Goal: Task Accomplishment & Management: Use online tool/utility

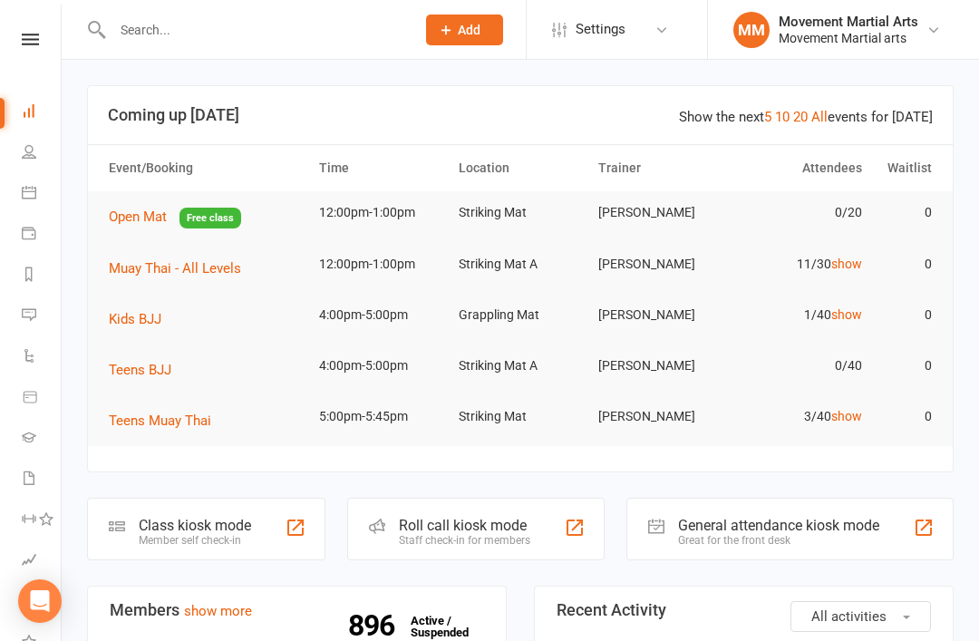
click at [196, 534] on div "Member self check-in" at bounding box center [195, 540] width 112 height 13
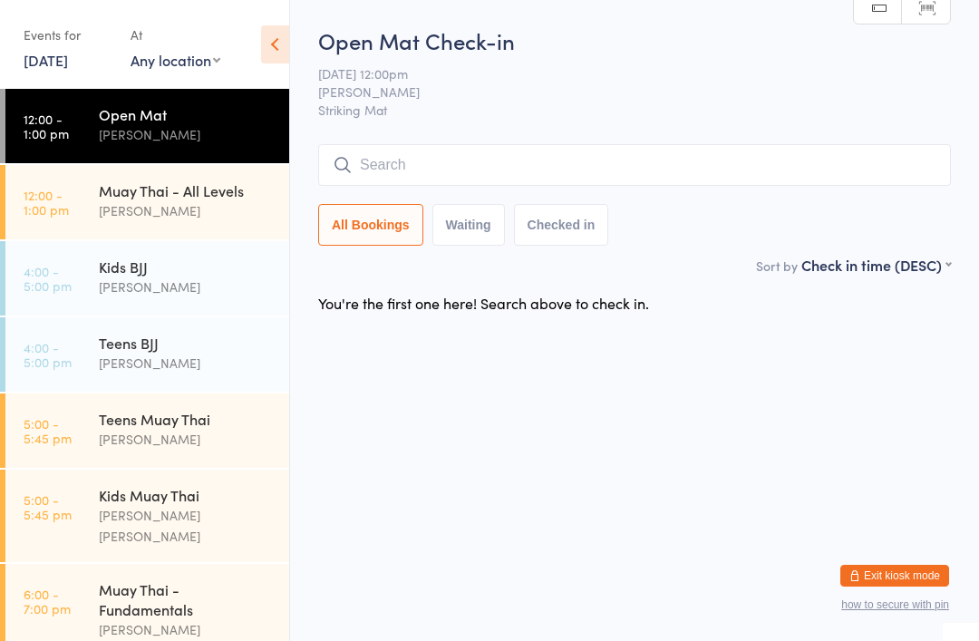
click at [175, 200] on div "Muay Thai - All Levels" at bounding box center [186, 190] width 175 height 20
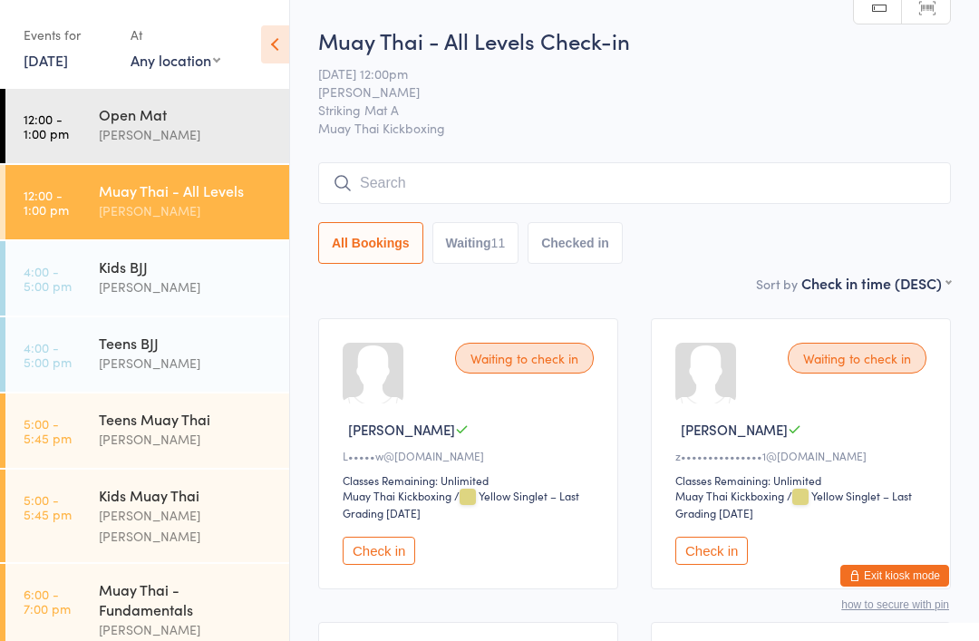
click at [491, 159] on div "Muay Thai - All Levels Check-in [DATE] 12:00pm [PERSON_NAME] Striking Mat A Mua…" at bounding box center [634, 148] width 632 height 247
click at [478, 184] on input "search" at bounding box center [634, 183] width 632 height 42
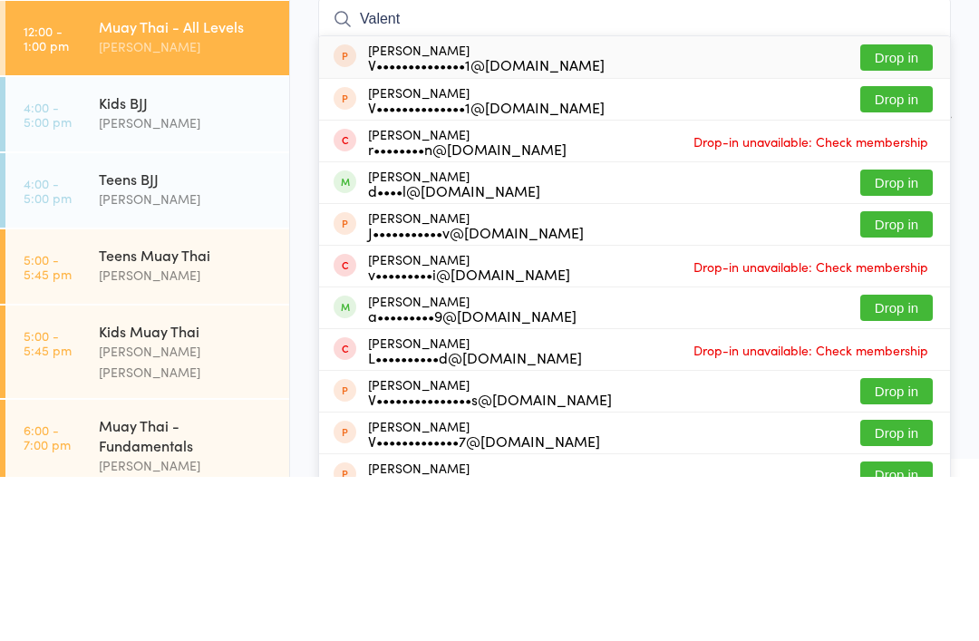
type input "Valent"
click at [439, 347] on div "d••••l@[DOMAIN_NAME]" at bounding box center [454, 354] width 172 height 14
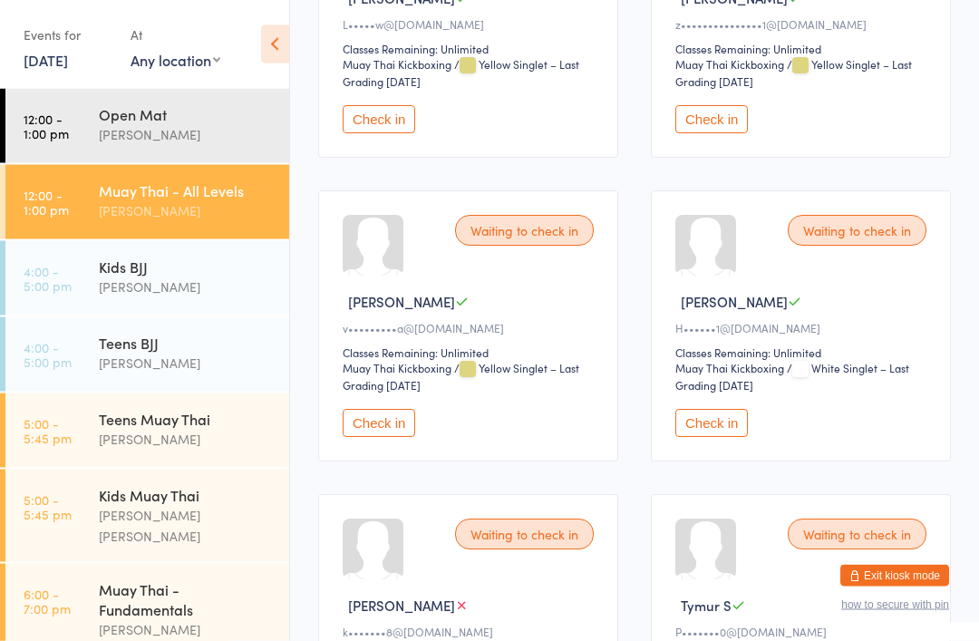
click at [398, 438] on button "Check in" at bounding box center [379, 424] width 72 height 28
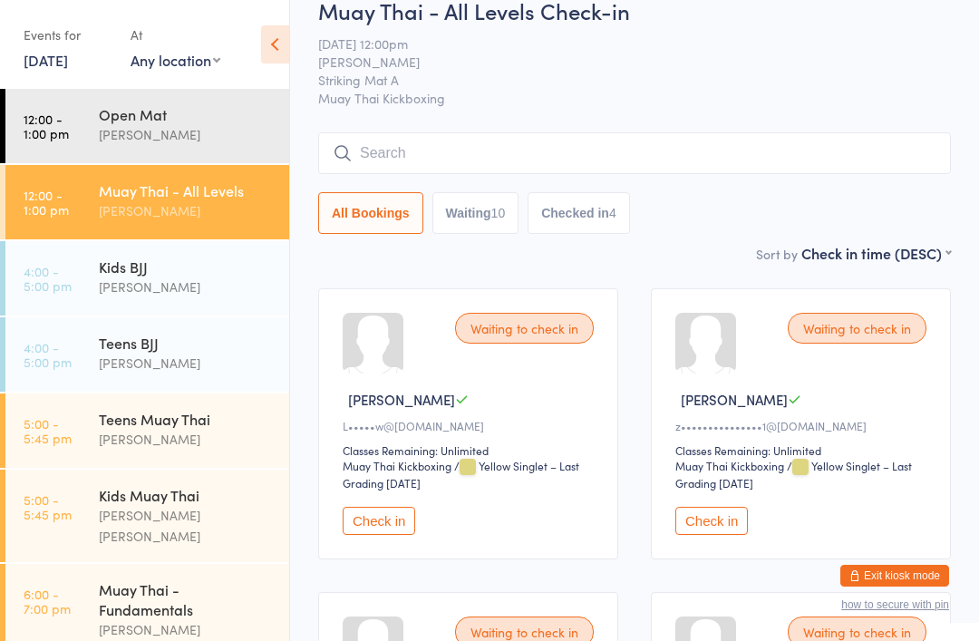
scroll to position [31, 0]
click at [709, 534] on button "Check in" at bounding box center [711, 520] width 72 height 28
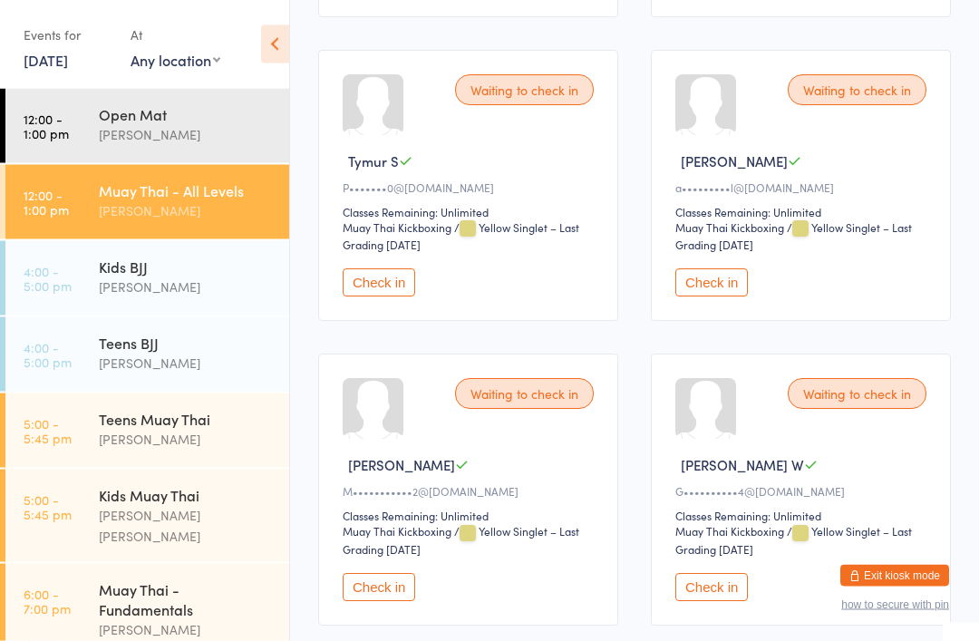
scroll to position [579, 0]
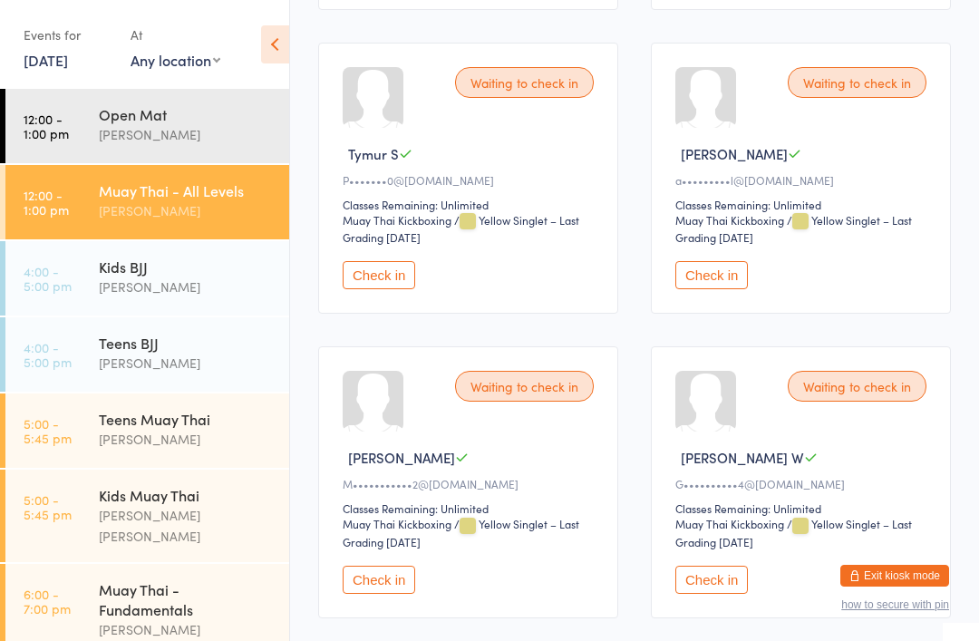
click at [696, 594] on button "Check in" at bounding box center [711, 579] width 72 height 28
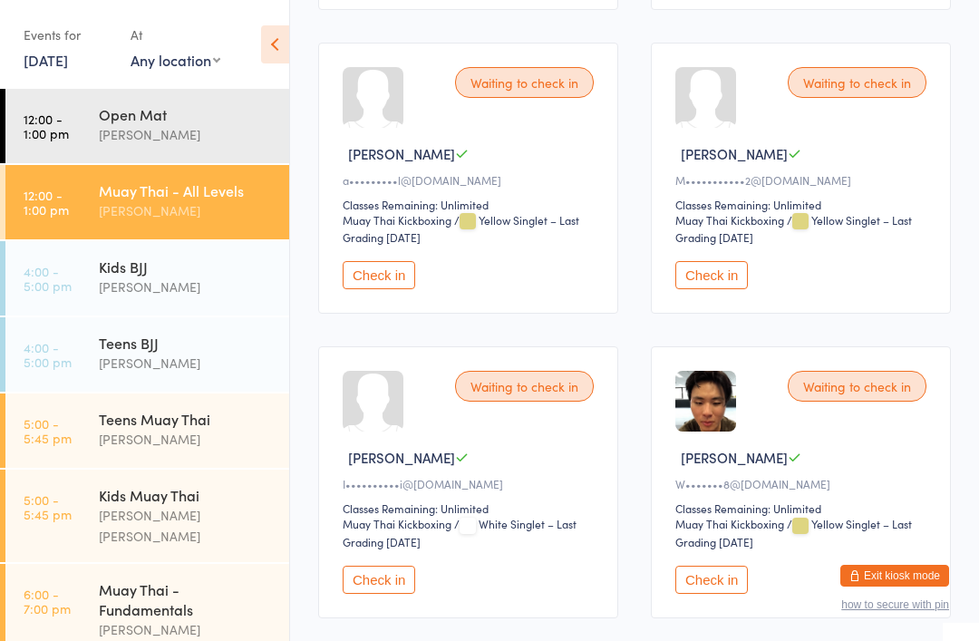
click at [91, 192] on link "12:00 - 1:00 pm Muay Thai - All Levels [PERSON_NAME]" at bounding box center [147, 202] width 284 height 74
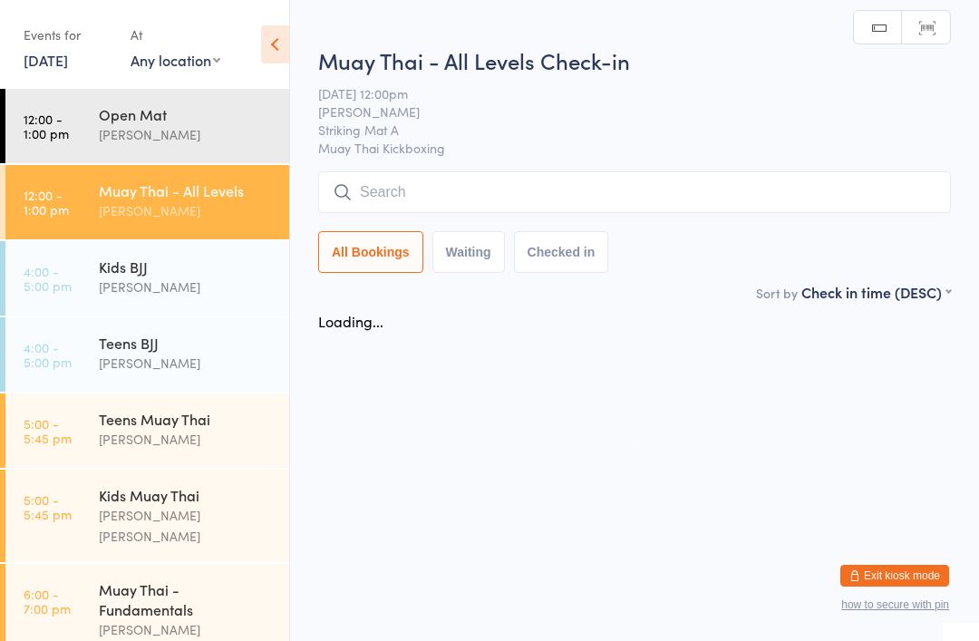
scroll to position [0, 0]
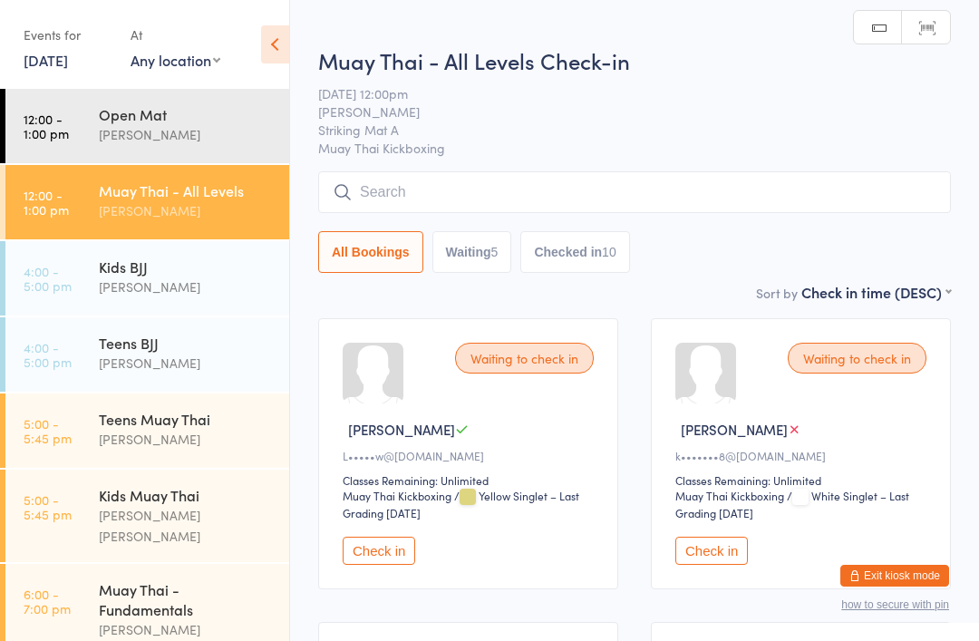
click at [391, 186] on input "search" at bounding box center [634, 192] width 632 height 42
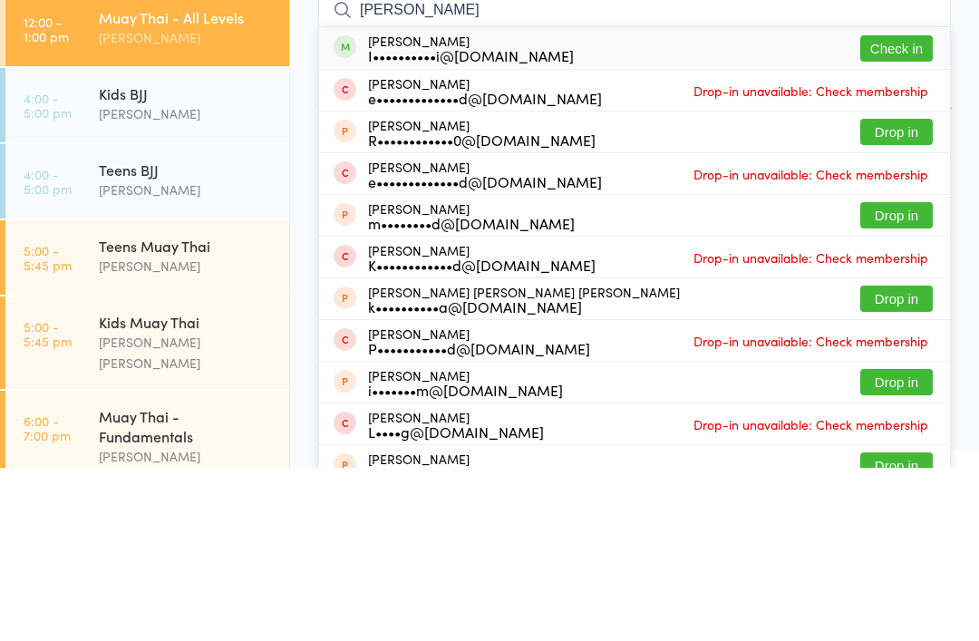
type input "[PERSON_NAME]"
click at [906, 208] on button "Check in" at bounding box center [896, 221] width 72 height 26
